Goal: Information Seeking & Learning: Learn about a topic

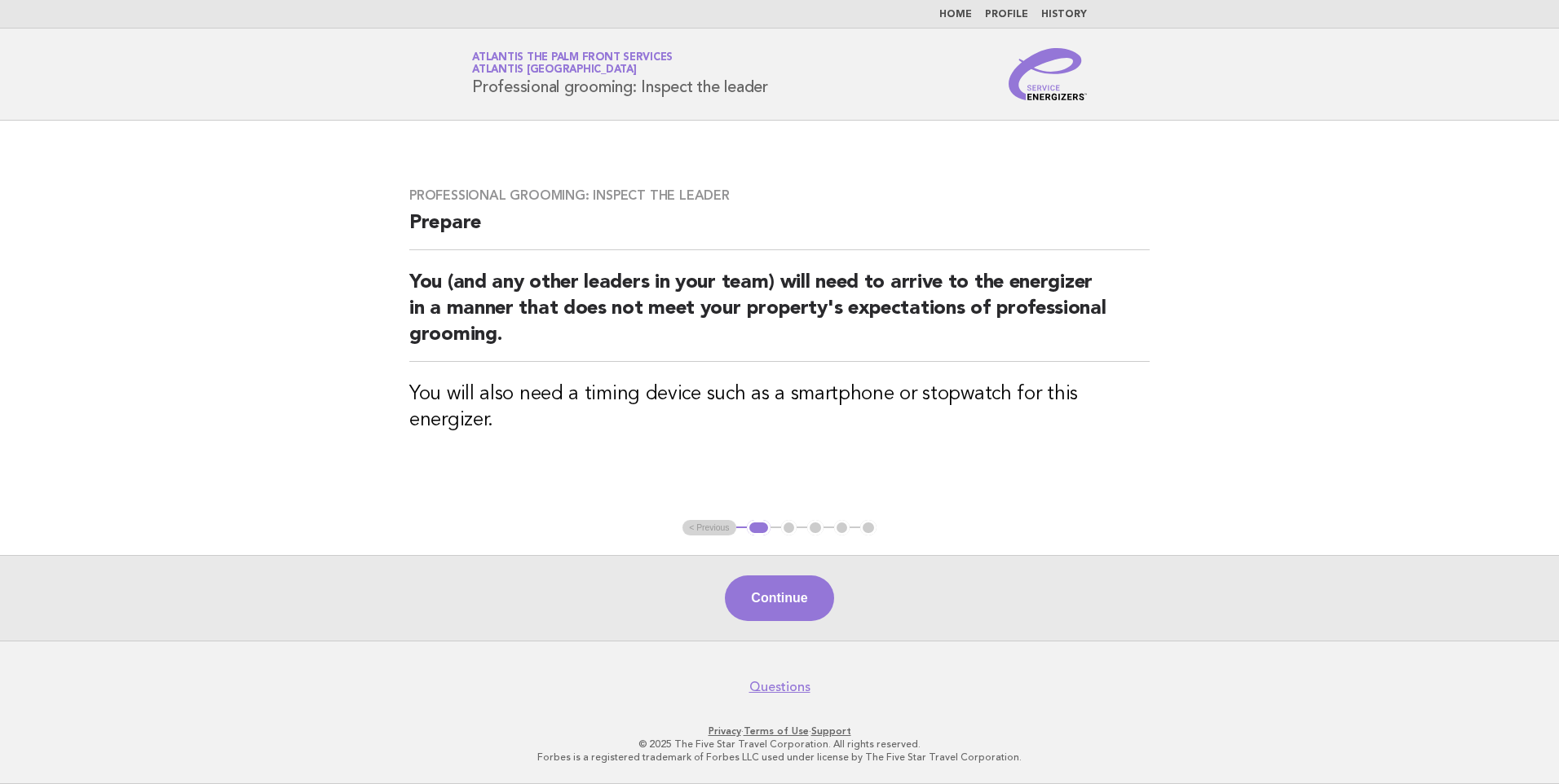
click at [968, 8] on li "Home" at bounding box center [955, 15] width 33 height 13
click at [966, 13] on link "Home" at bounding box center [955, 15] width 33 height 10
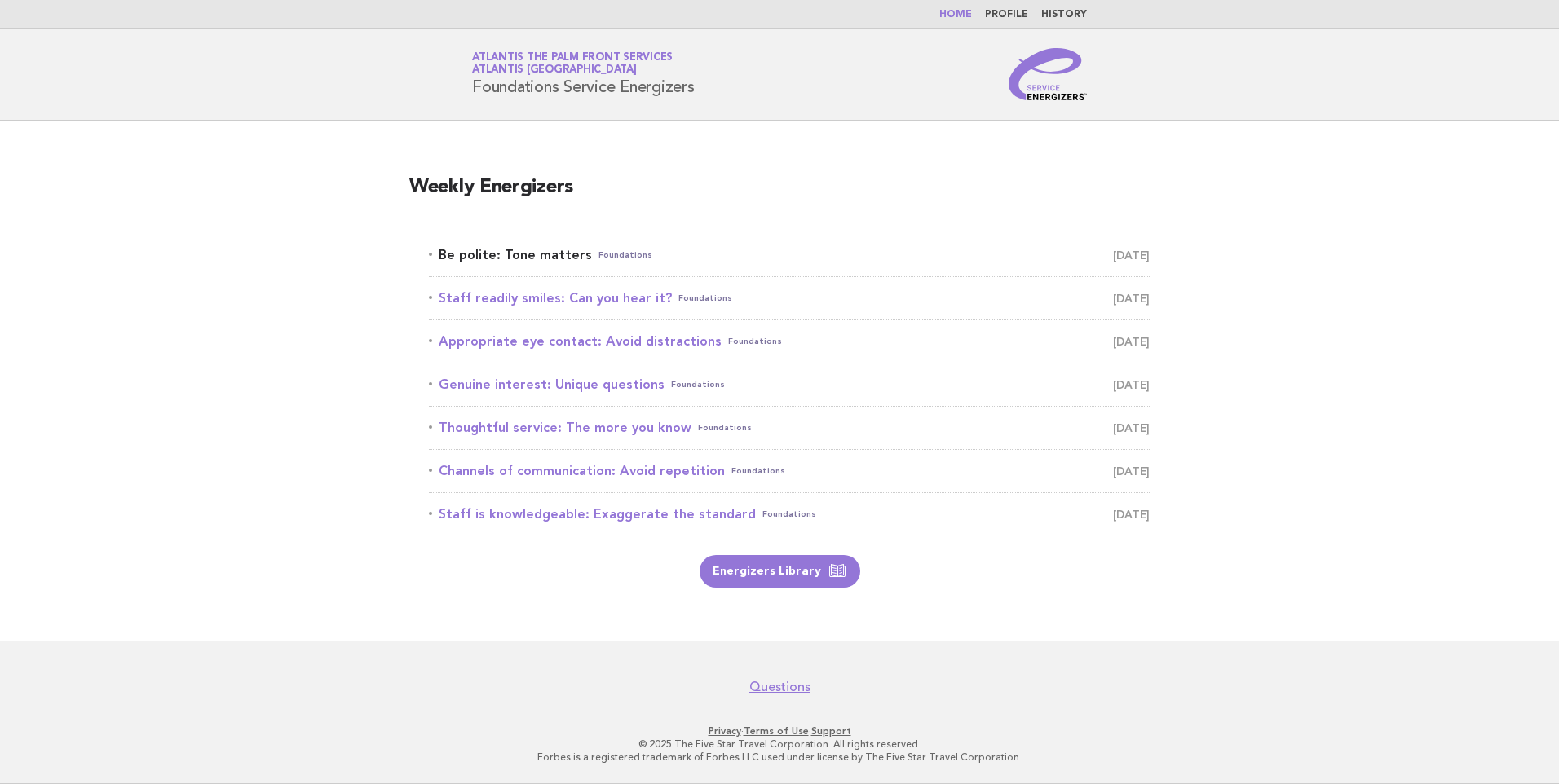
click at [522, 257] on link "Be polite: Tone matters Foundations September 20" at bounding box center [789, 255] width 721 height 23
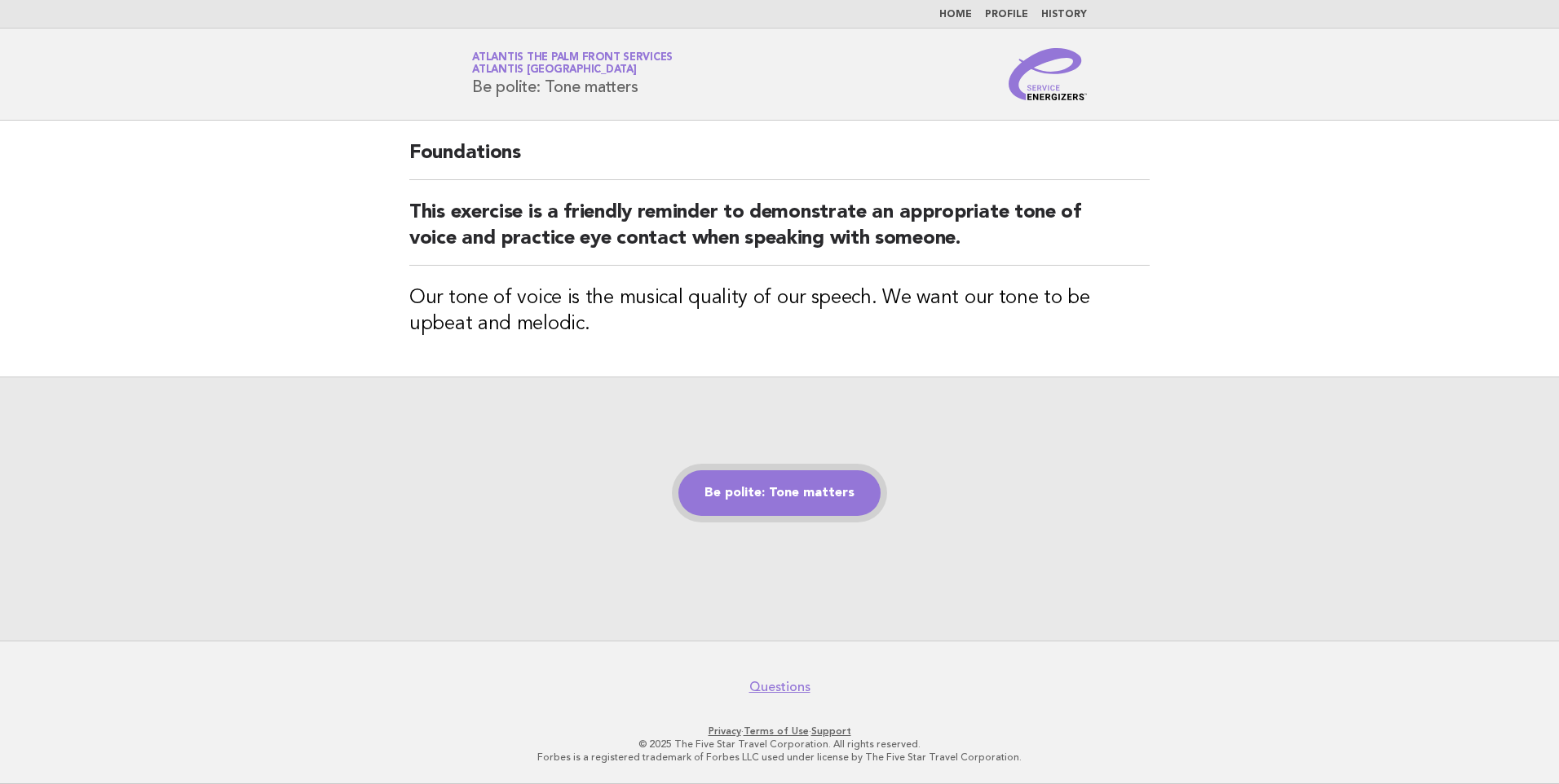
click at [748, 488] on link "Be polite: Tone matters" at bounding box center [779, 493] width 202 height 45
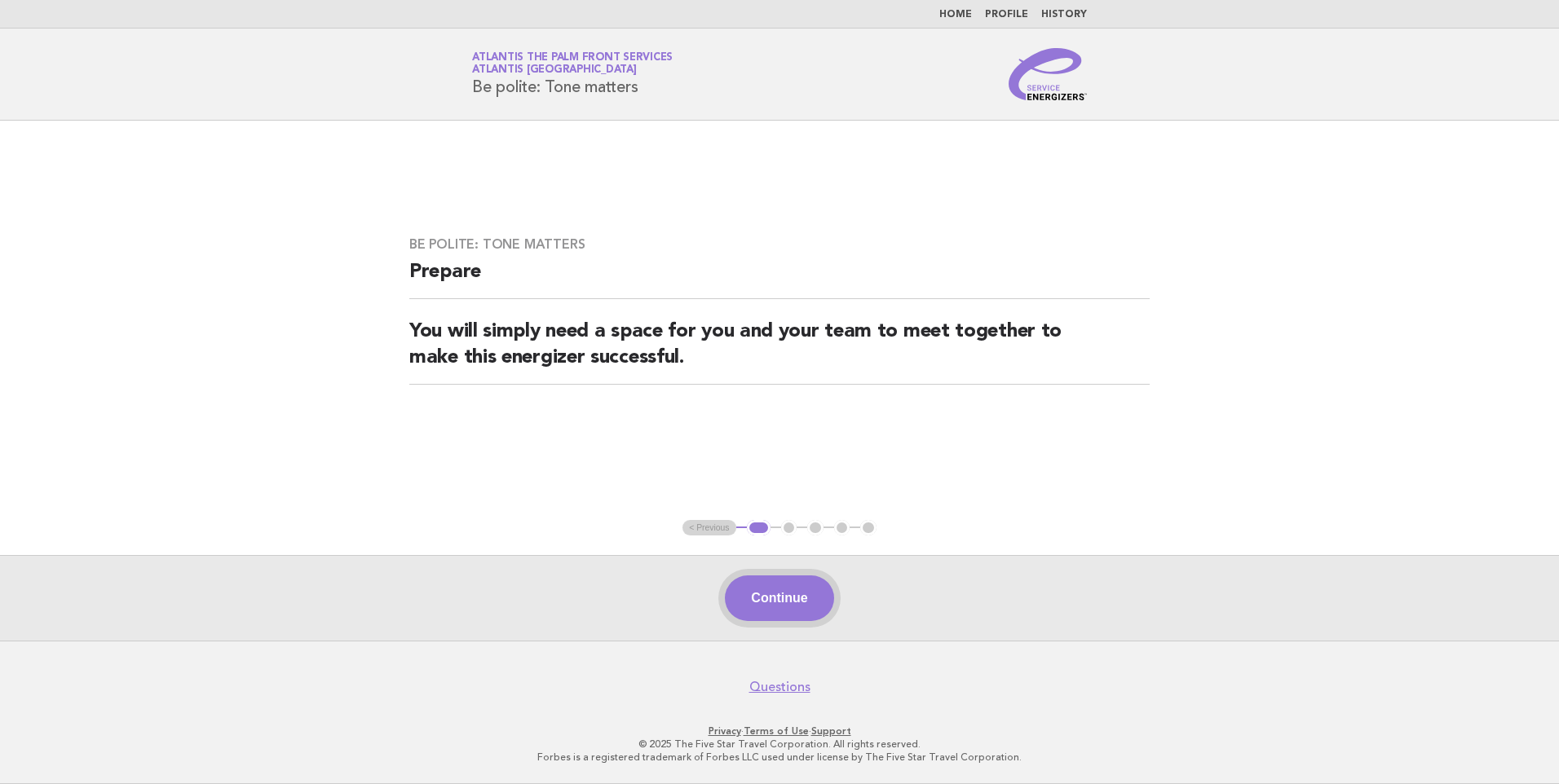
click at [791, 607] on button "Continue" at bounding box center [778, 598] width 109 height 45
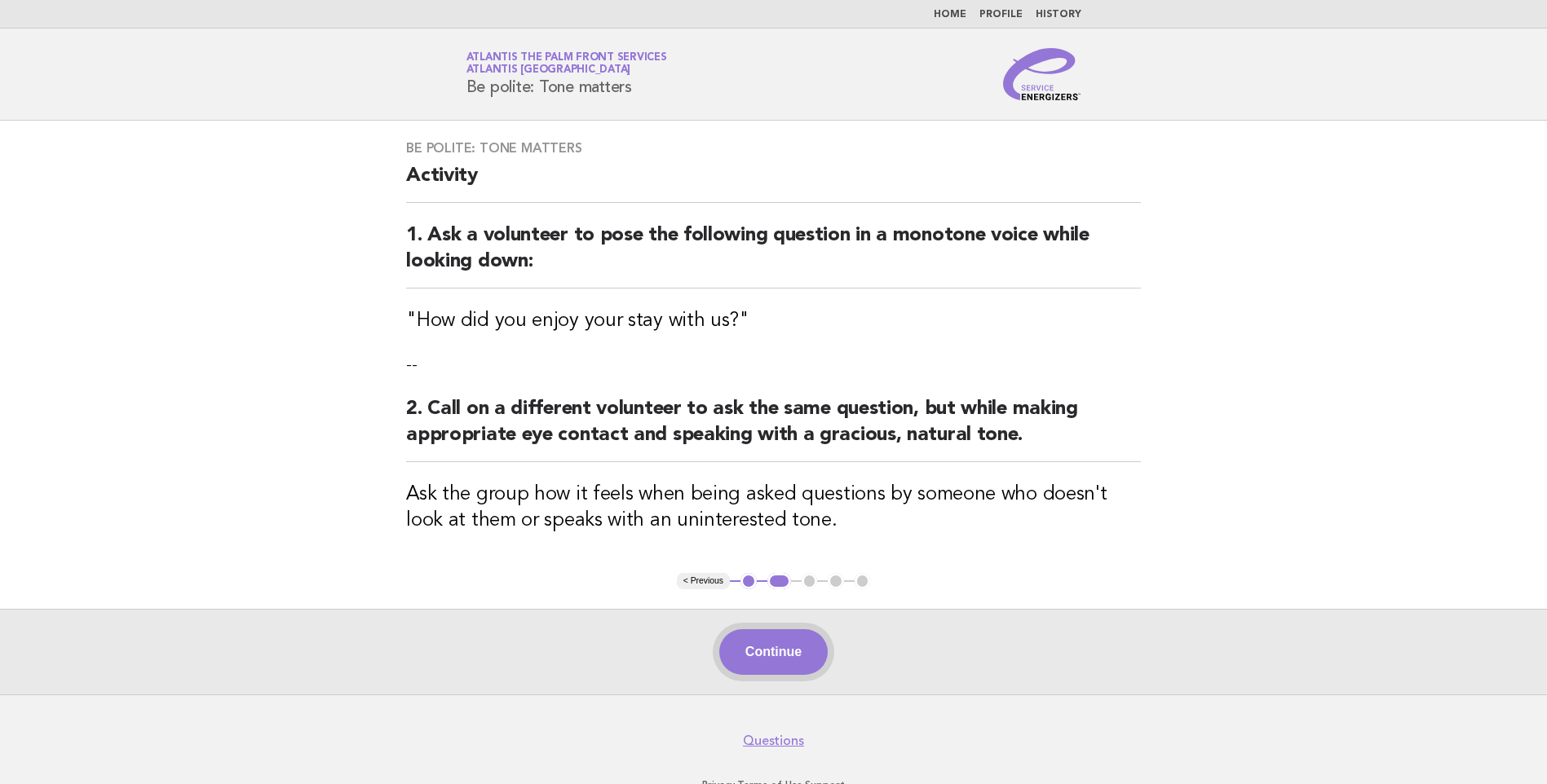
click at [790, 653] on button "Continue" at bounding box center [774, 652] width 109 height 45
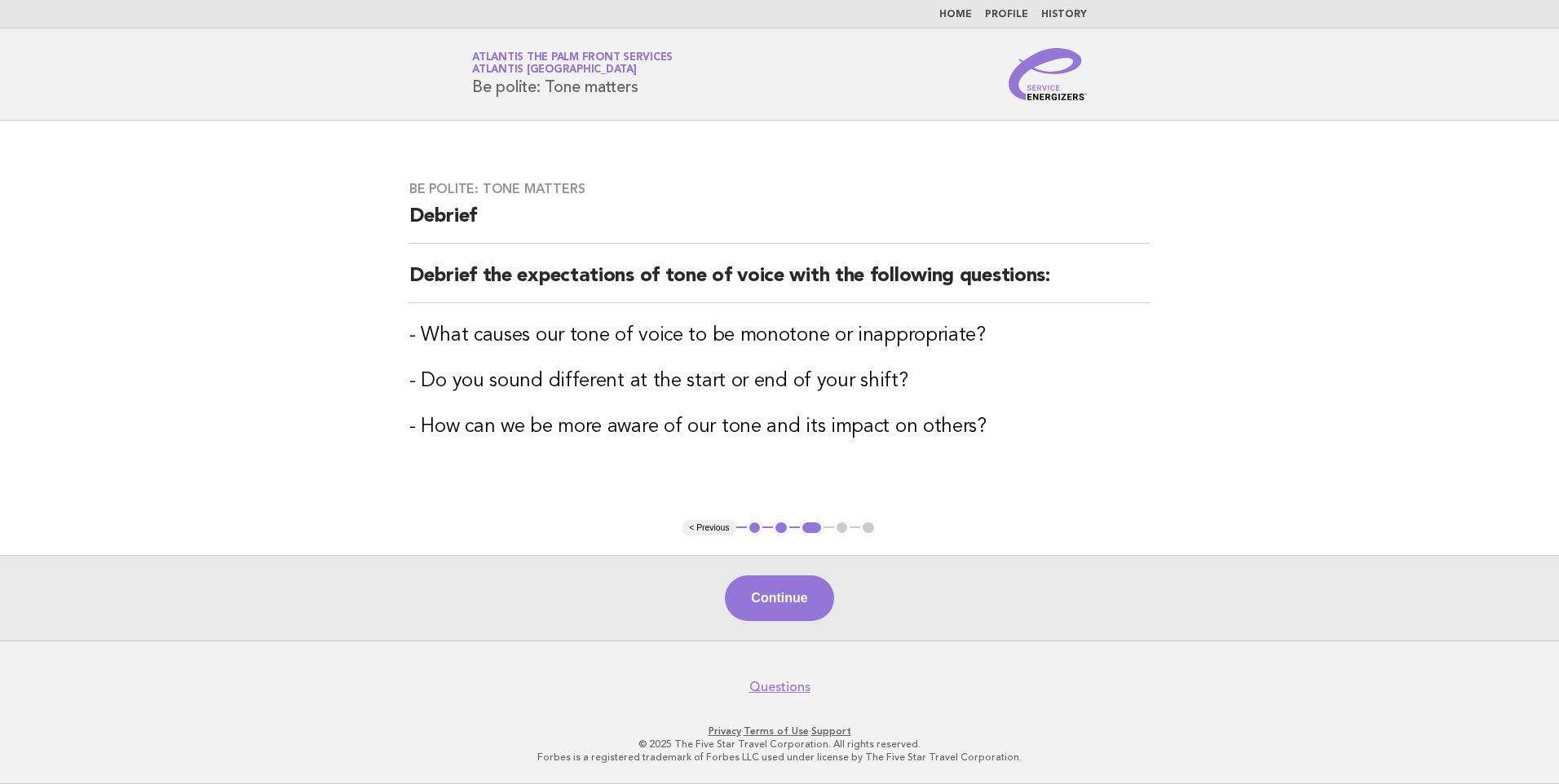
click at [787, 604] on button "Continue" at bounding box center [778, 598] width 109 height 45
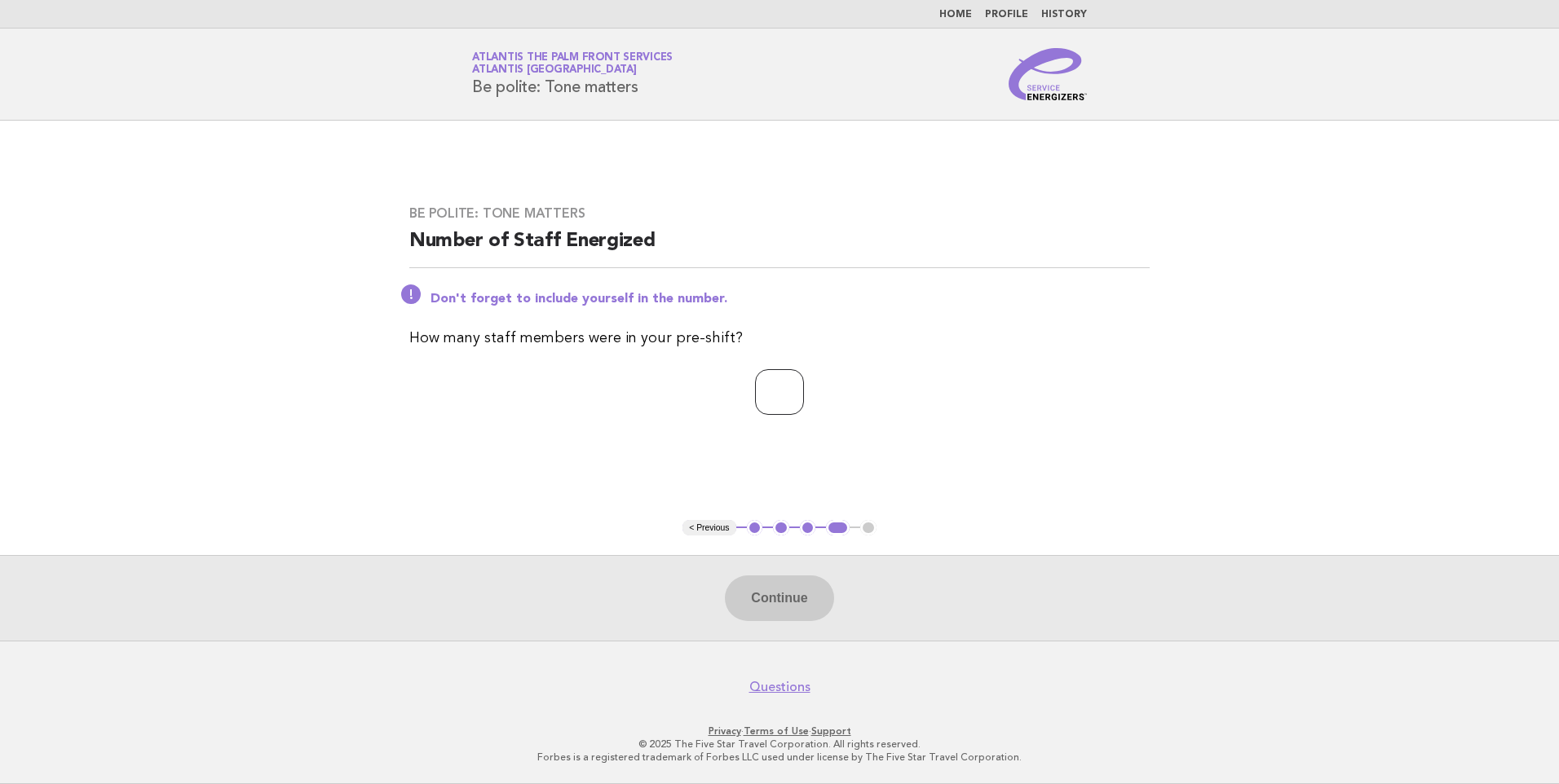
click at [776, 408] on input "number" at bounding box center [779, 392] width 49 height 45
type input "*"
click at [787, 595] on button "Continue" at bounding box center [778, 598] width 109 height 45
